Goal: Transaction & Acquisition: Purchase product/service

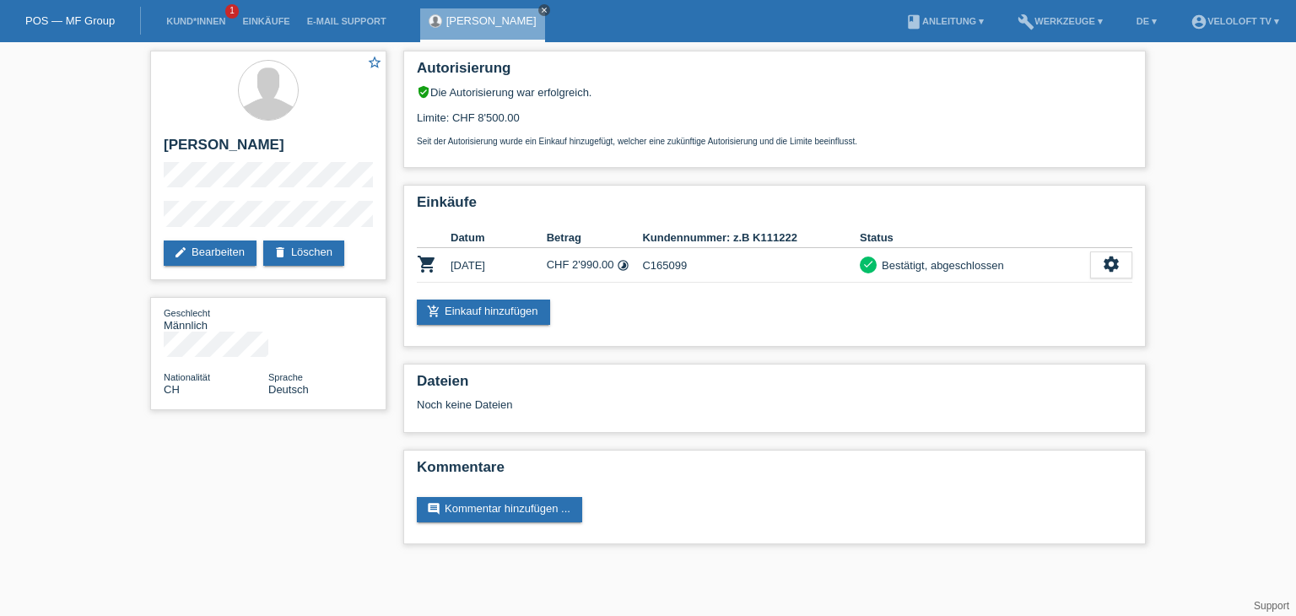
click at [540, 13] on icon "close" at bounding box center [544, 10] width 8 height 8
click at [192, 30] on li "Kund*innen 1" at bounding box center [196, 21] width 76 height 43
click at [193, 21] on link "Kund*innen" at bounding box center [196, 21] width 76 height 10
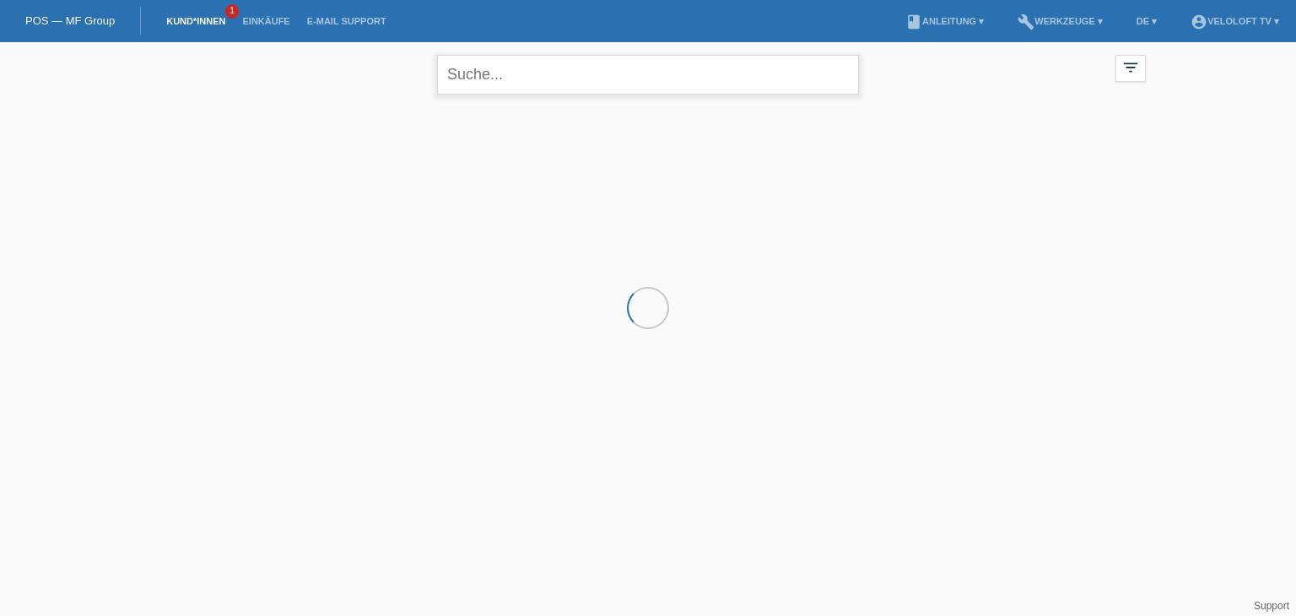
click at [552, 81] on input "text" at bounding box center [648, 75] width 422 height 40
paste input "[PERSON_NAME]"
click at [489, 72] on input "[PERSON_NAME]" at bounding box center [648, 75] width 422 height 40
type input "[PERSON_NAME]"
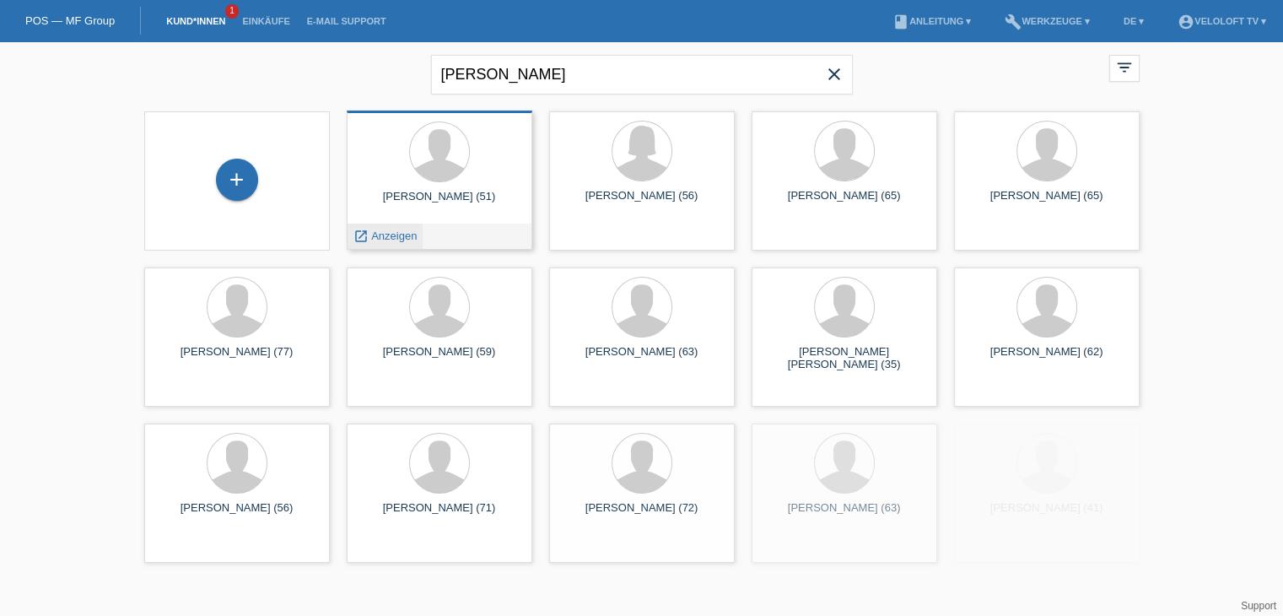
click at [408, 233] on span "Anzeigen" at bounding box center [394, 235] width 46 height 13
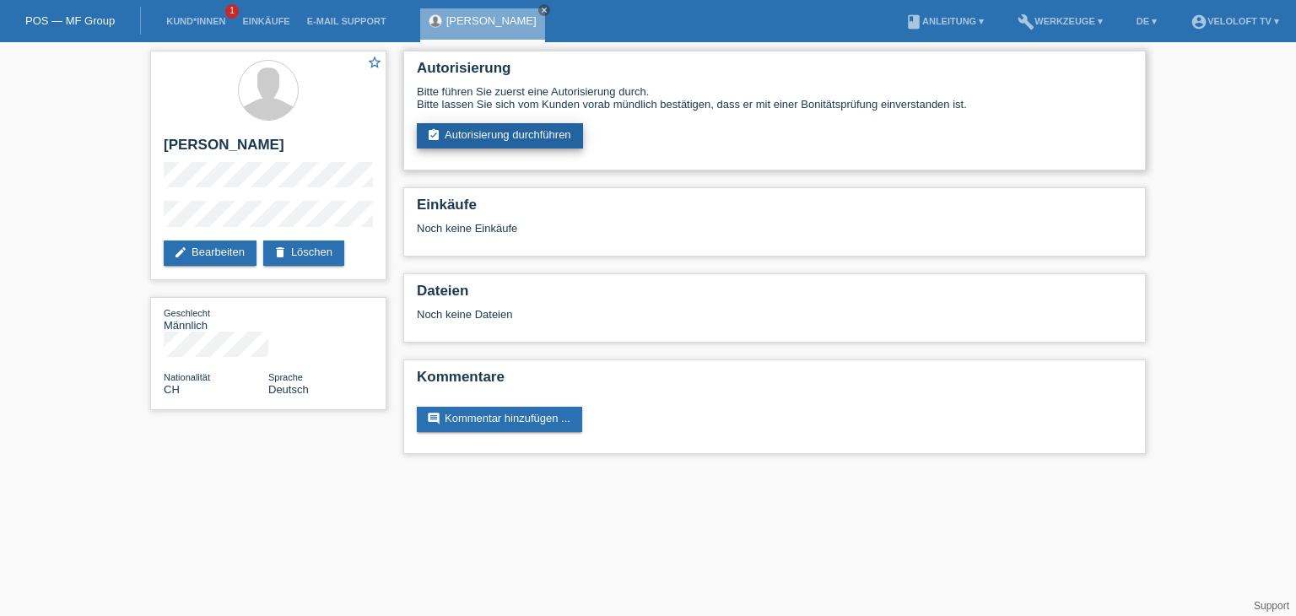
click at [520, 134] on link "assignment_turned_in Autorisierung durchführen" at bounding box center [500, 135] width 166 height 25
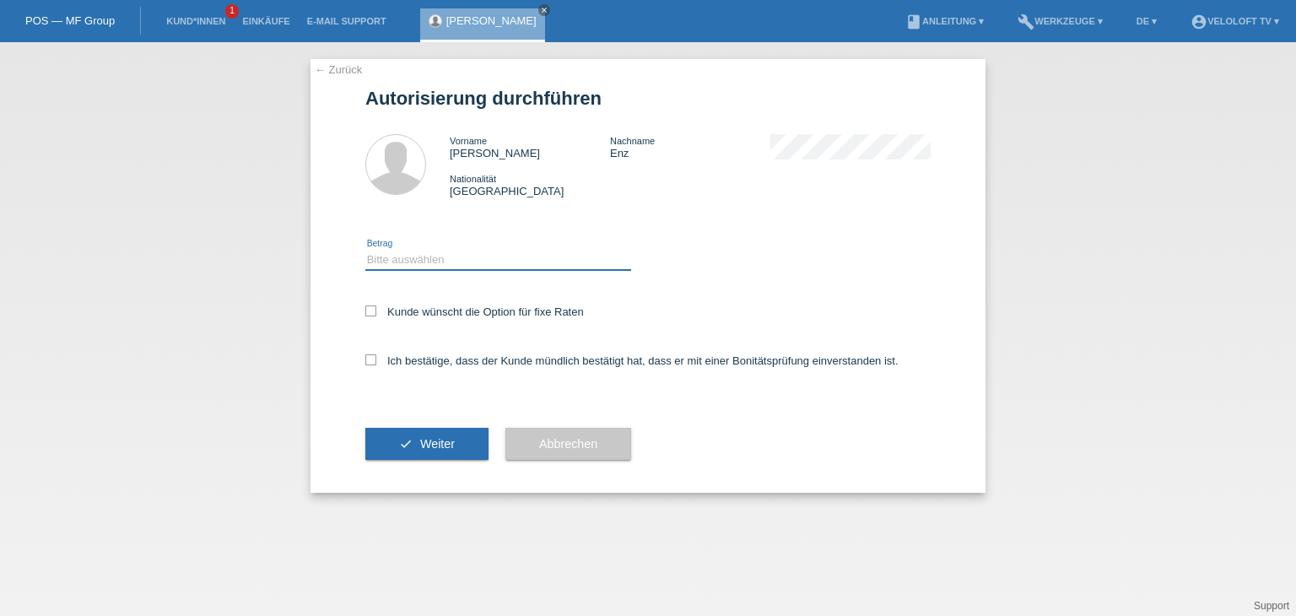
click at [476, 263] on select "Bitte auswählen CHF 1.00 - CHF 499.00 CHF 500.00 - CHF 1'999.00 CHF 2'000.00 - …" at bounding box center [498, 260] width 266 height 20
select select "2"
click at [365, 250] on select "Bitte auswählen CHF 1.00 - CHF 499.00 CHF 500.00 - CHF 1'999.00 CHF 2'000.00 - …" at bounding box center [498, 260] width 266 height 20
click at [488, 315] on label "Kunde wünscht die Option für fixe Raten" at bounding box center [474, 311] width 219 height 13
click at [376, 315] on input "Kunde wünscht die Option für fixe Raten" at bounding box center [370, 310] width 11 height 11
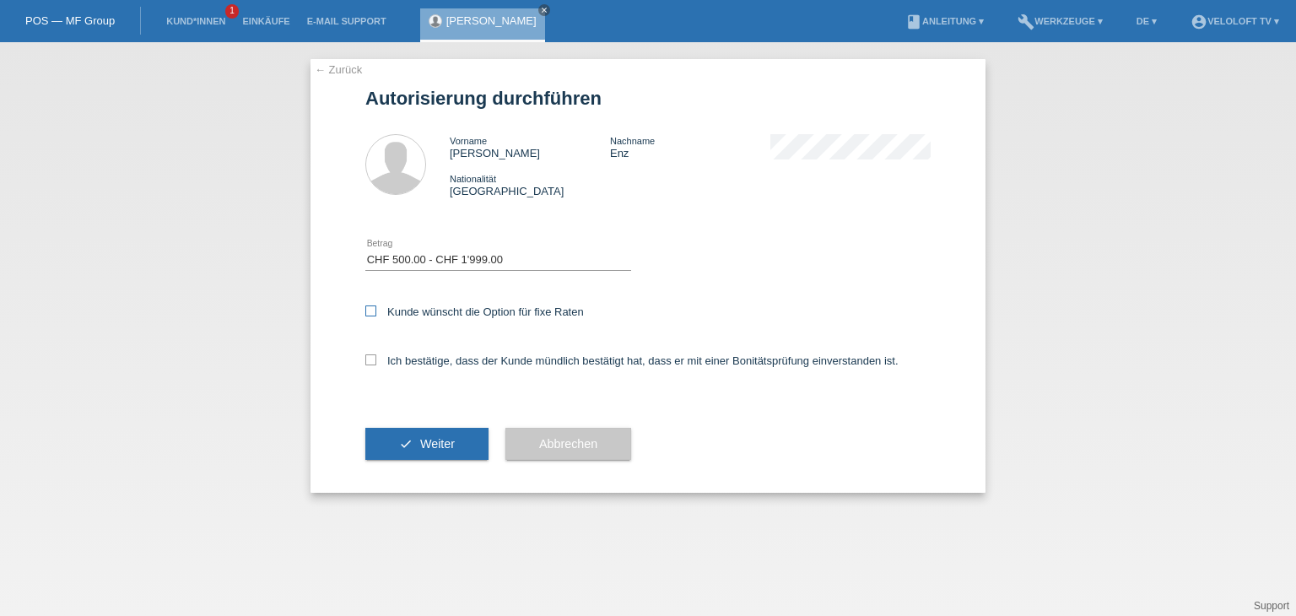
checkbox input "true"
click at [483, 364] on label "Ich bestätige, dass der Kunde mündlich bestätigt hat, dass er mit einer Bonität…" at bounding box center [631, 360] width 533 height 13
click at [376, 364] on input "Ich bestätige, dass der Kunde mündlich bestätigt hat, dass er mit einer Bonität…" at bounding box center [370, 359] width 11 height 11
checkbox input "true"
click at [451, 445] on span "Weiter" at bounding box center [437, 443] width 35 height 13
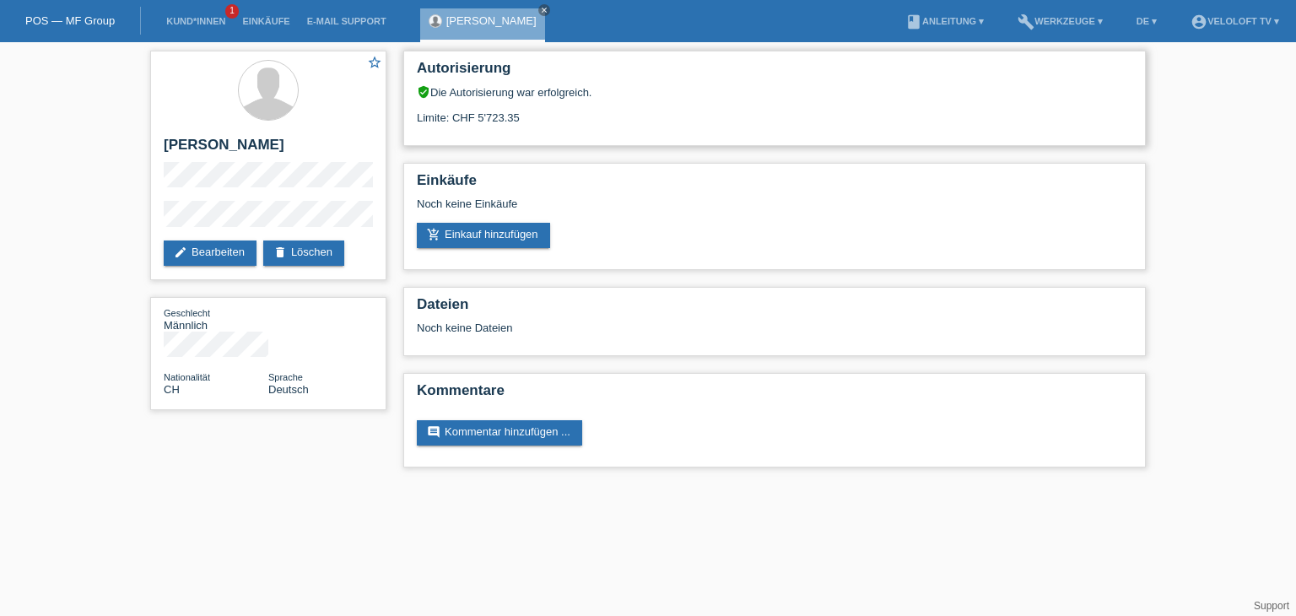
drag, startPoint x: 452, startPoint y: 111, endPoint x: 517, endPoint y: 115, distance: 65.1
click at [517, 115] on div "Limite: CHF 5'723.35" at bounding box center [774, 111] width 715 height 25
copy div "CHF 5'723.35"
click at [515, 232] on link "add_shopping_cart Einkauf hinzufügen" at bounding box center [483, 235] width 133 height 25
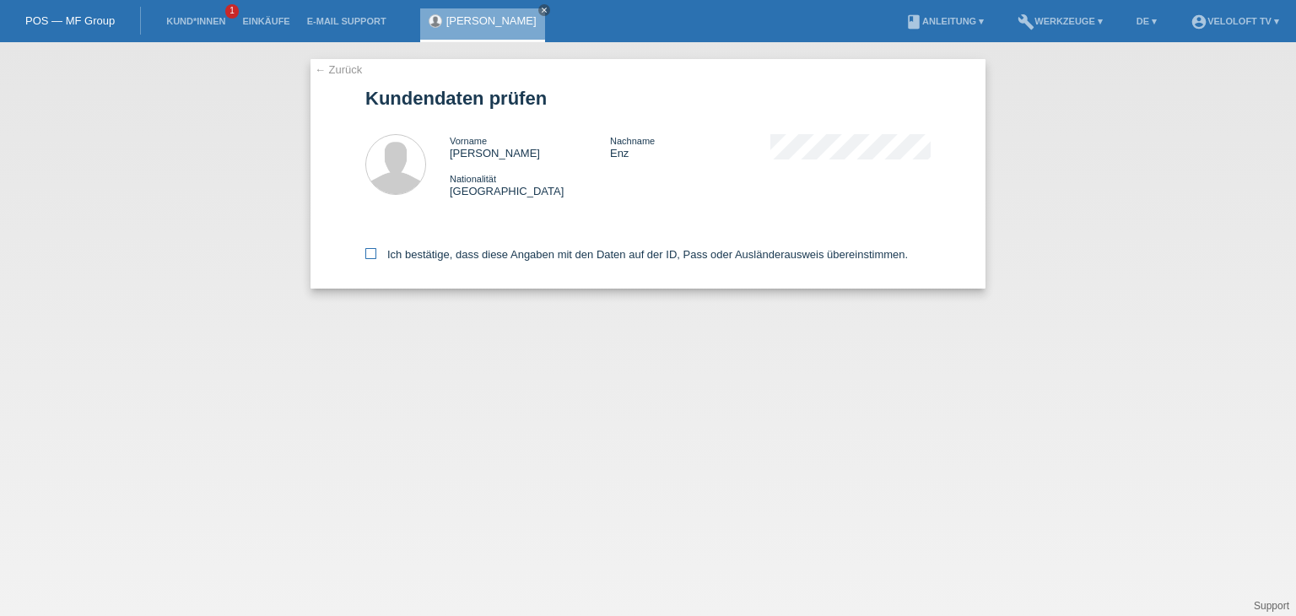
click at [480, 254] on label "Ich bestätige, dass diese Angaben mit den Daten auf der ID, Pass oder Ausländer…" at bounding box center [636, 254] width 542 height 13
click at [376, 254] on input "Ich bestätige, dass diese Angaben mit den Daten auf der ID, Pass oder Ausländer…" at bounding box center [370, 253] width 11 height 11
checkbox input "true"
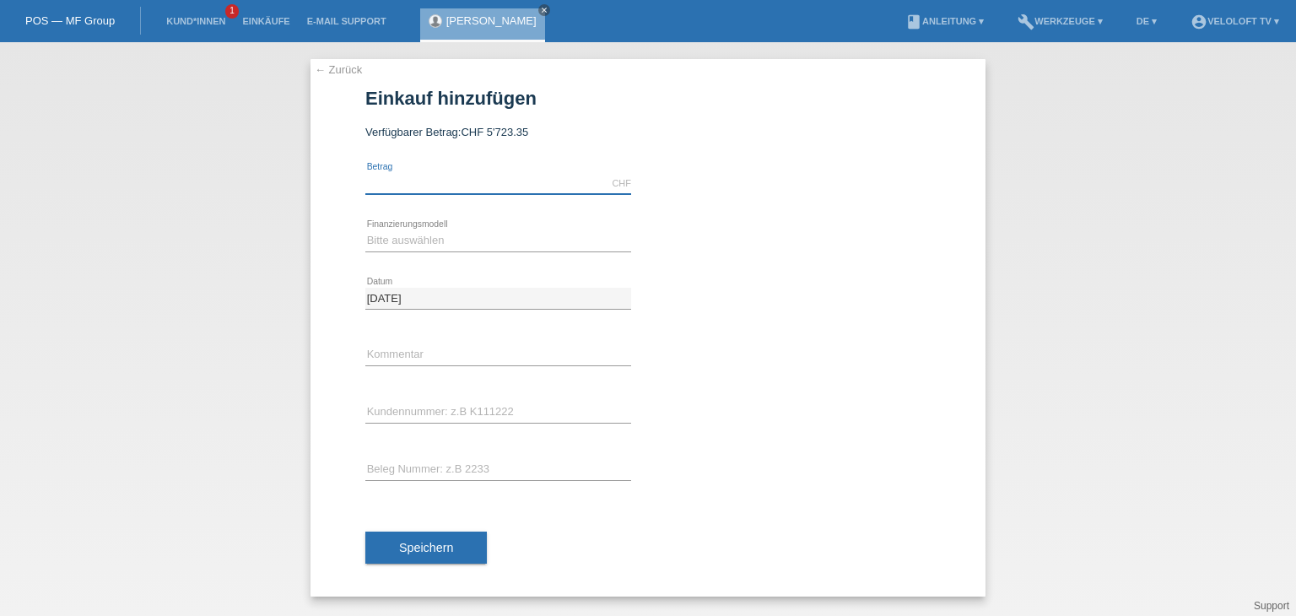
click at [446, 175] on input "text" at bounding box center [498, 183] width 266 height 21
type input "2990.00"
click at [452, 240] on select "Bitte auswählen Fixe Raten Kauf auf Rechnung mit Teilzahlungsoption" at bounding box center [498, 240] width 266 height 20
select select "77"
click at [365, 230] on select "Bitte auswählen Fixe Raten Kauf auf Rechnung mit Teilzahlungsoption" at bounding box center [498, 240] width 266 height 20
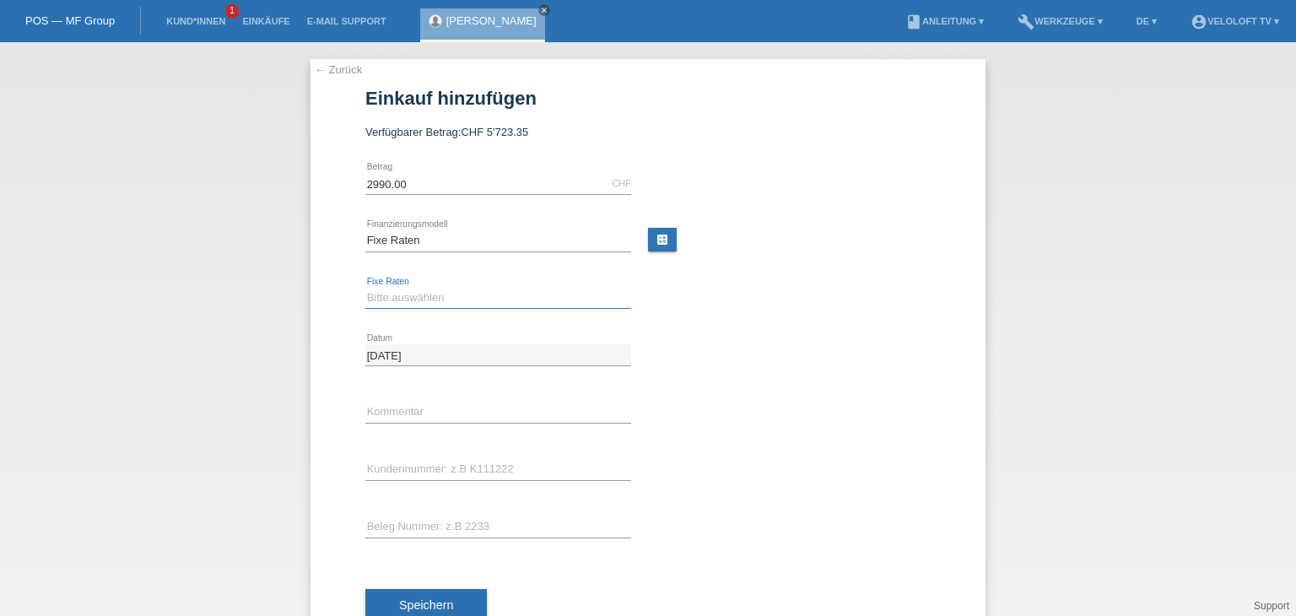
click at [450, 294] on select "Bitte auswählen 4 Raten 5 Raten 6 Raten 7 Raten 8 Raten 9 Raten 10 Raten 11 Rat…" at bounding box center [498, 298] width 266 height 20
select select "202"
click at [365, 288] on select "Bitte auswählen 4 Raten 5 Raten 6 Raten 7 Raten 8 Raten 9 Raten 10 Raten 11 Rat…" at bounding box center [498, 298] width 266 height 20
click at [425, 402] on input "text" at bounding box center [498, 412] width 266 height 21
type input "Veloloft TV"
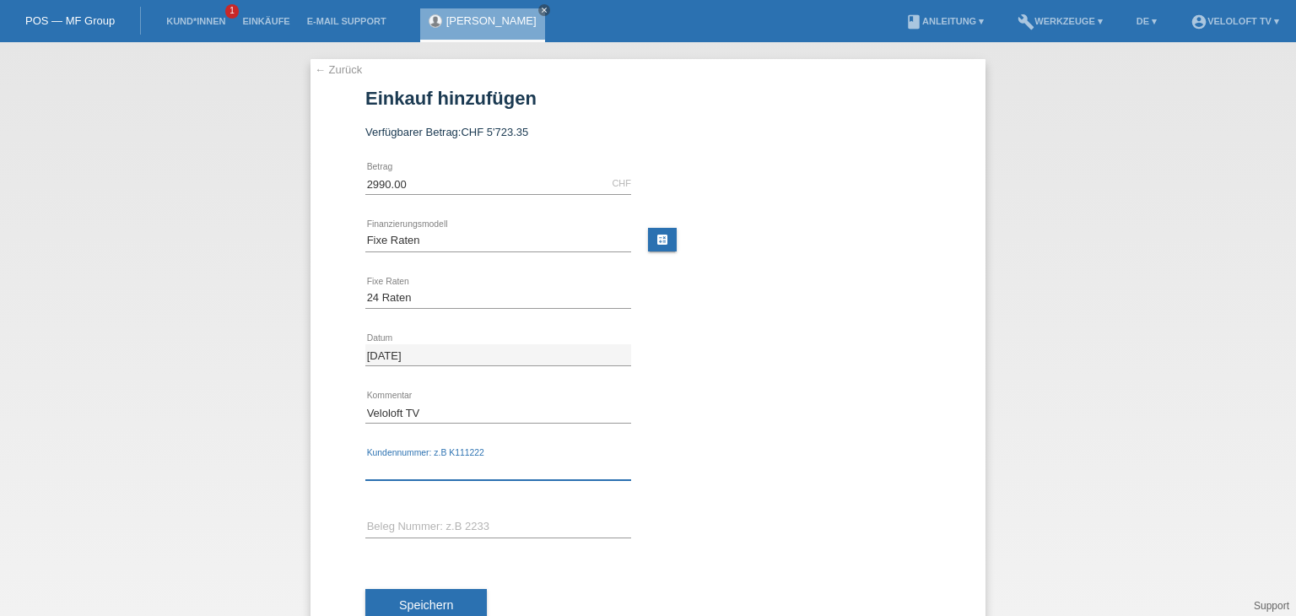
click at [429, 474] on input "text" at bounding box center [498, 469] width 266 height 21
paste input "CHF 5'723.35"
type input "CHF 5'723.35"
drag, startPoint x: 493, startPoint y: 469, endPoint x: 205, endPoint y: 447, distance: 288.5
click at [205, 447] on div "← Zurück Einkauf hinzufügen Verfügbarer Betrag: CHF 5'723.35 2990.00 error Betr…" at bounding box center [648, 329] width 1296 height 574
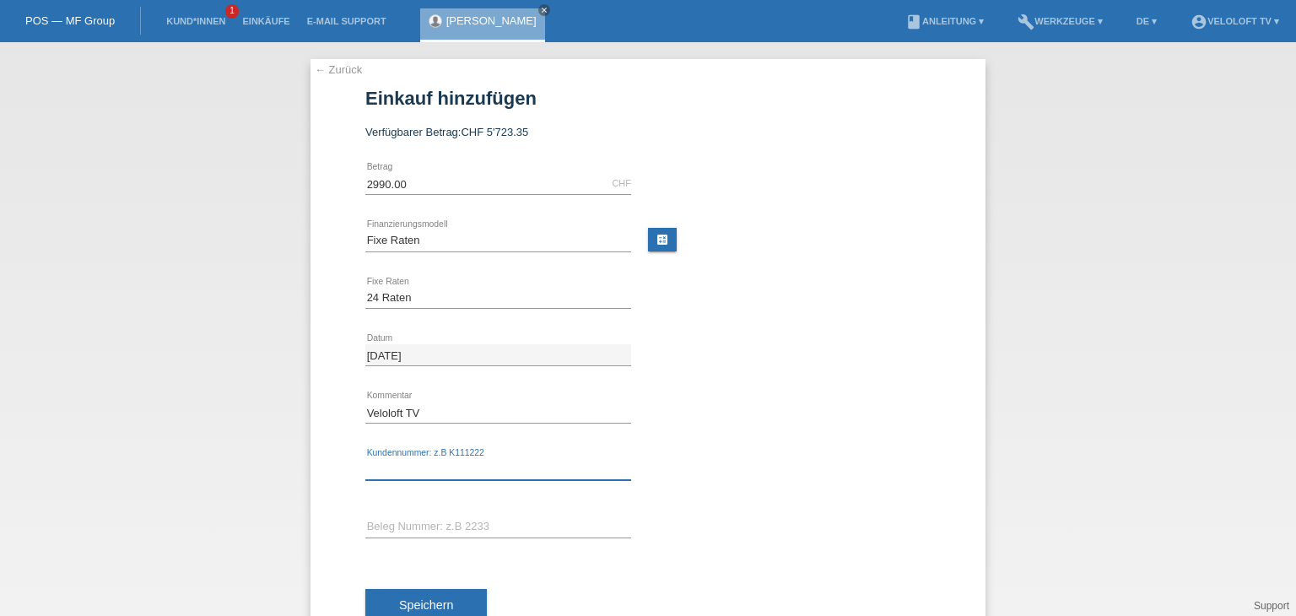
paste input "C165082"
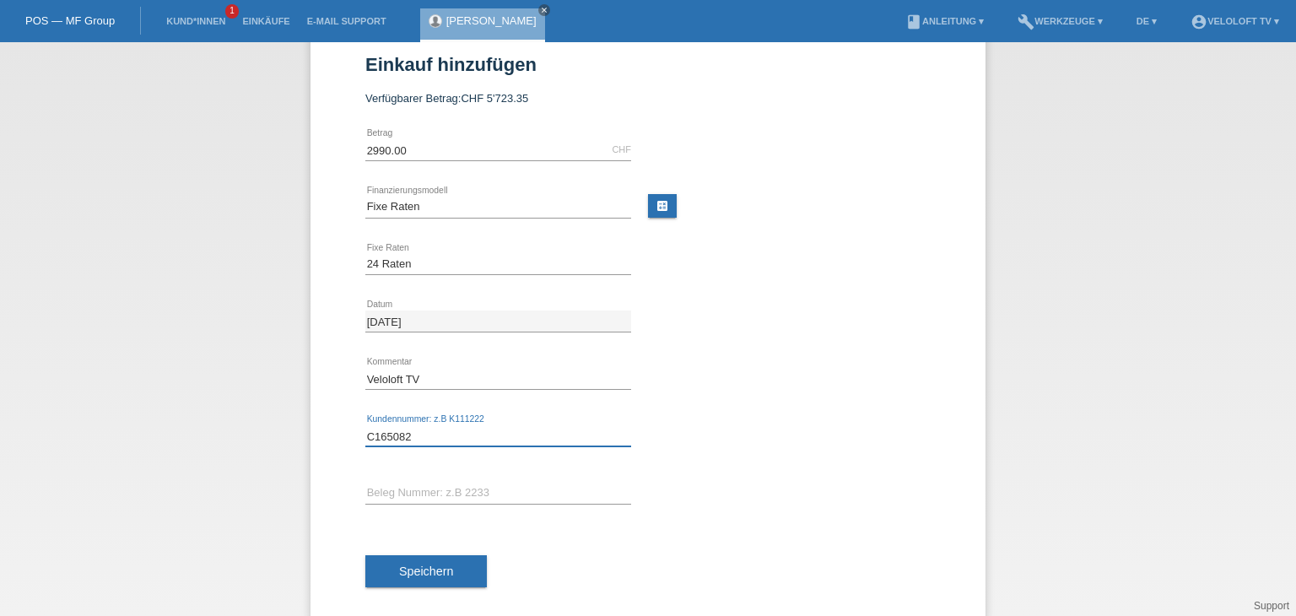
scroll to position [54, 0]
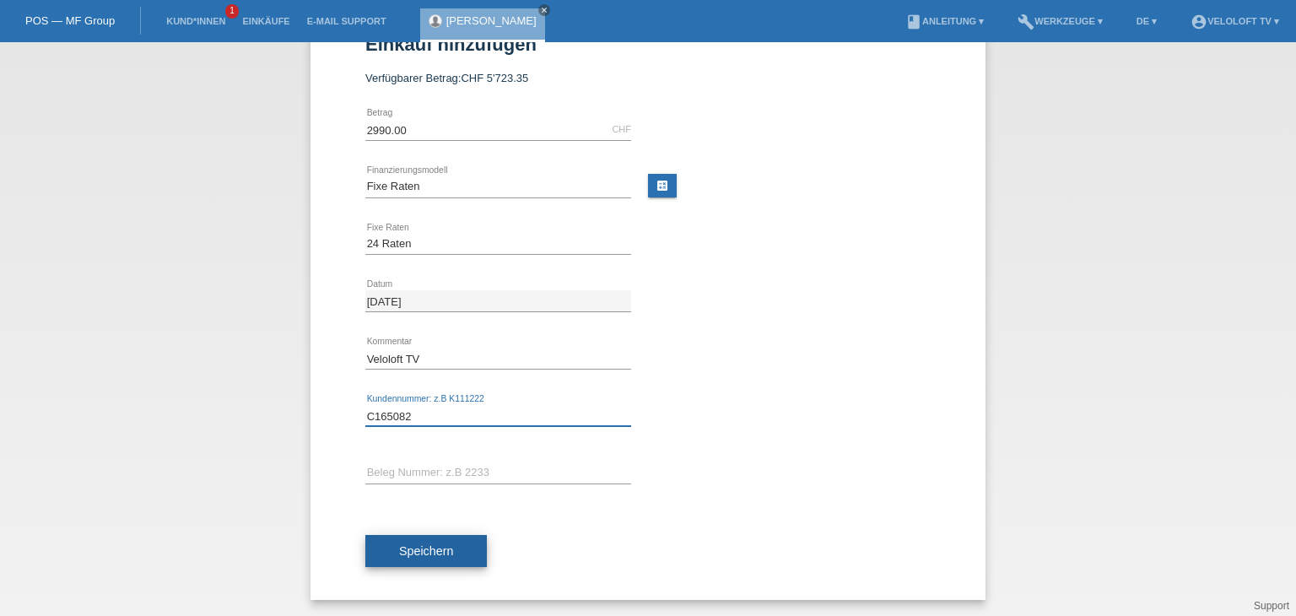
type input "C165082"
click at [447, 546] on button "Speichern" at bounding box center [425, 551] width 121 height 32
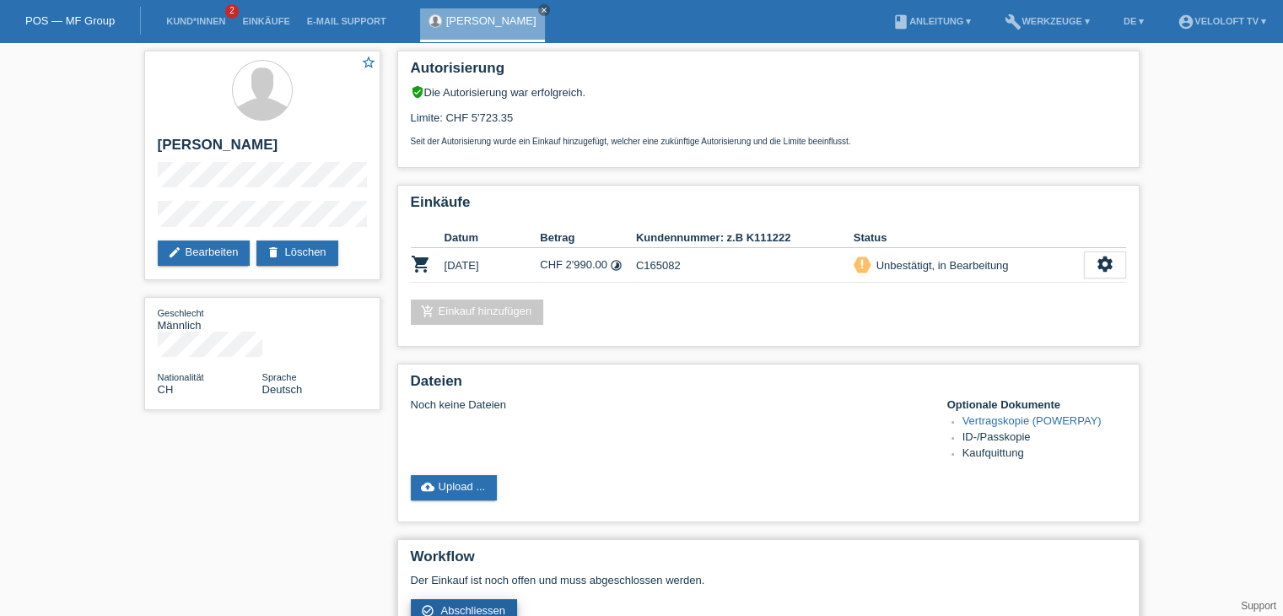
click at [492, 604] on span "Abschliessen" at bounding box center [472, 610] width 65 height 13
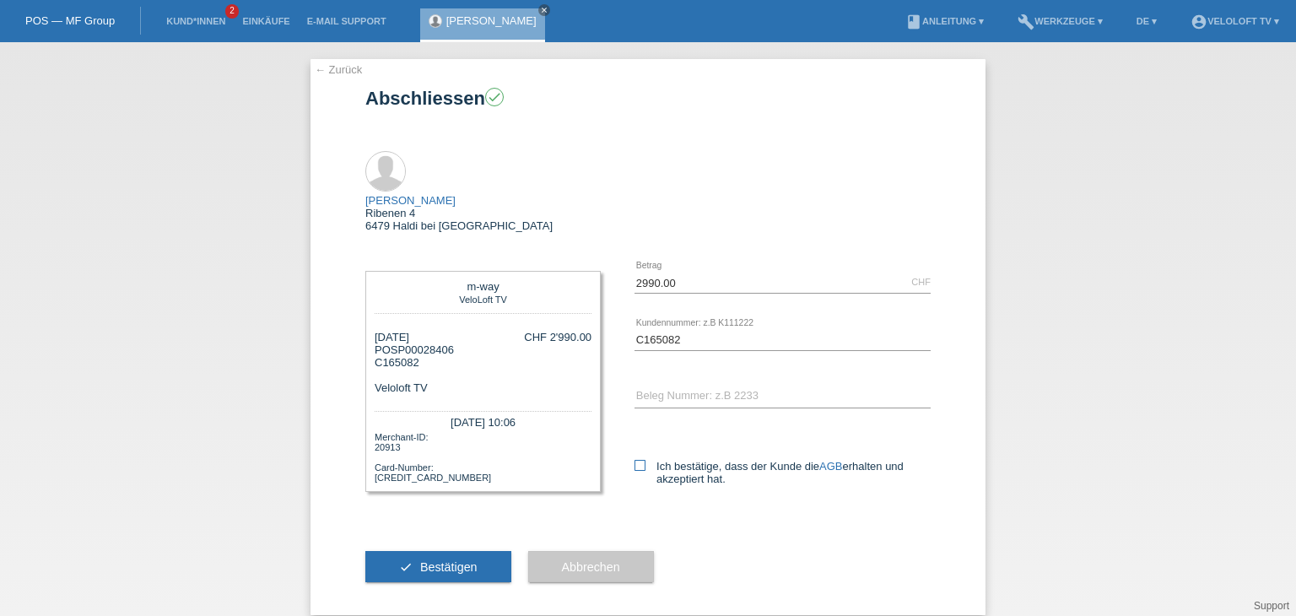
click at [694, 460] on label "Ich bestätige, dass der Kunde die AGB erhalten und akzeptiert hat." at bounding box center [782, 472] width 296 height 25
click at [645, 460] on input "Ich bestätige, dass der Kunde die AGB erhalten und akzeptiert hat." at bounding box center [639, 465] width 11 height 11
checkbox input "true"
click at [471, 560] on span "Bestätigen" at bounding box center [448, 566] width 57 height 13
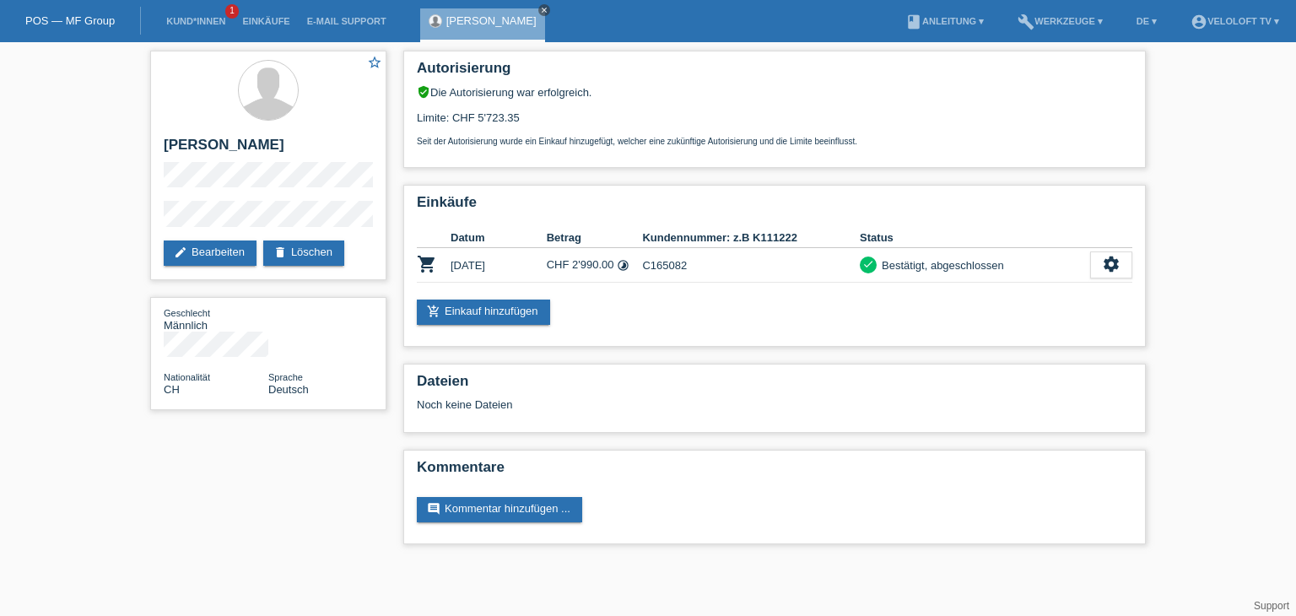
click at [540, 9] on icon "close" at bounding box center [544, 10] width 8 height 8
click at [171, 21] on link "Kund*innen" at bounding box center [196, 21] width 76 height 10
